Goal: Information Seeking & Learning: Learn about a topic

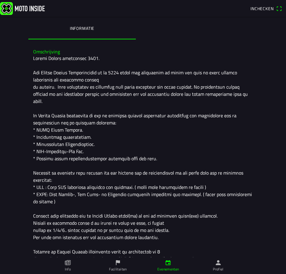
scroll to position [149, 0]
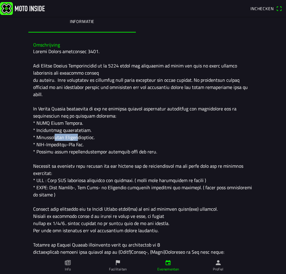
drag, startPoint x: 47, startPoint y: 137, endPoint x: 76, endPoint y: 140, distance: 29.0
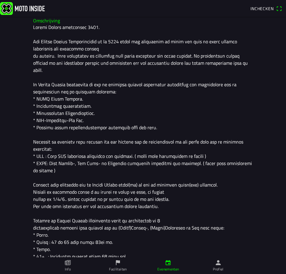
scroll to position [209, 0]
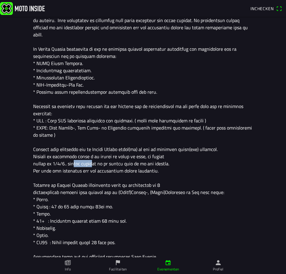
drag, startPoint x: 72, startPoint y: 160, endPoint x: 99, endPoint y: 163, distance: 27.8
click at [99, 163] on div at bounding box center [142, 227] width 219 height 479
click at [104, 163] on div at bounding box center [142, 227] width 219 height 479
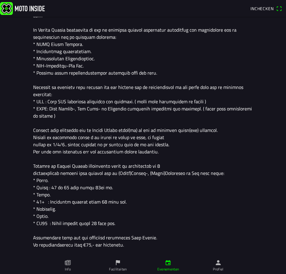
scroll to position [239, 0]
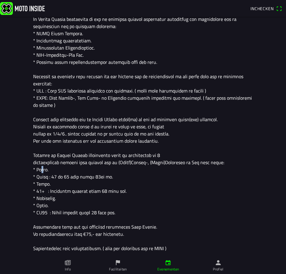
click at [37, 168] on div at bounding box center [142, 197] width 219 height 479
click at [36, 168] on div at bounding box center [142, 197] width 219 height 479
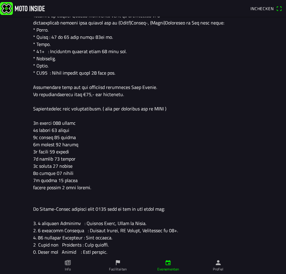
scroll to position [388, 0]
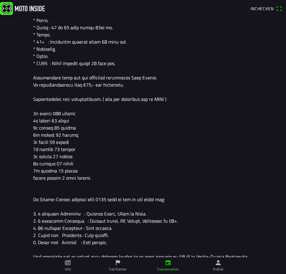
click at [121, 202] on div at bounding box center [142, 48] width 219 height 479
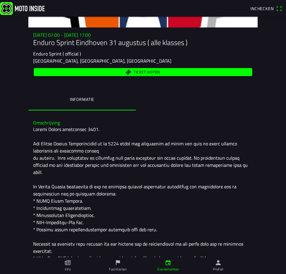
scroll to position [0, 0]
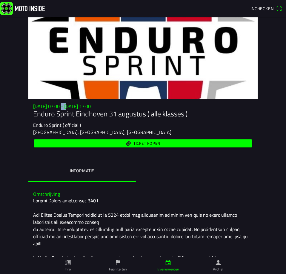
drag, startPoint x: 56, startPoint y: 104, endPoint x: 66, endPoint y: 106, distance: 9.4
click at [64, 106] on h3 "[DATE] 07:00 - [DATE] 17:00" at bounding box center [142, 106] width 219 height 6
click at [66, 106] on h3 "[DATE] 07:00 - [DATE] 17:00" at bounding box center [142, 106] width 219 height 6
